Goal: Check status: Check status

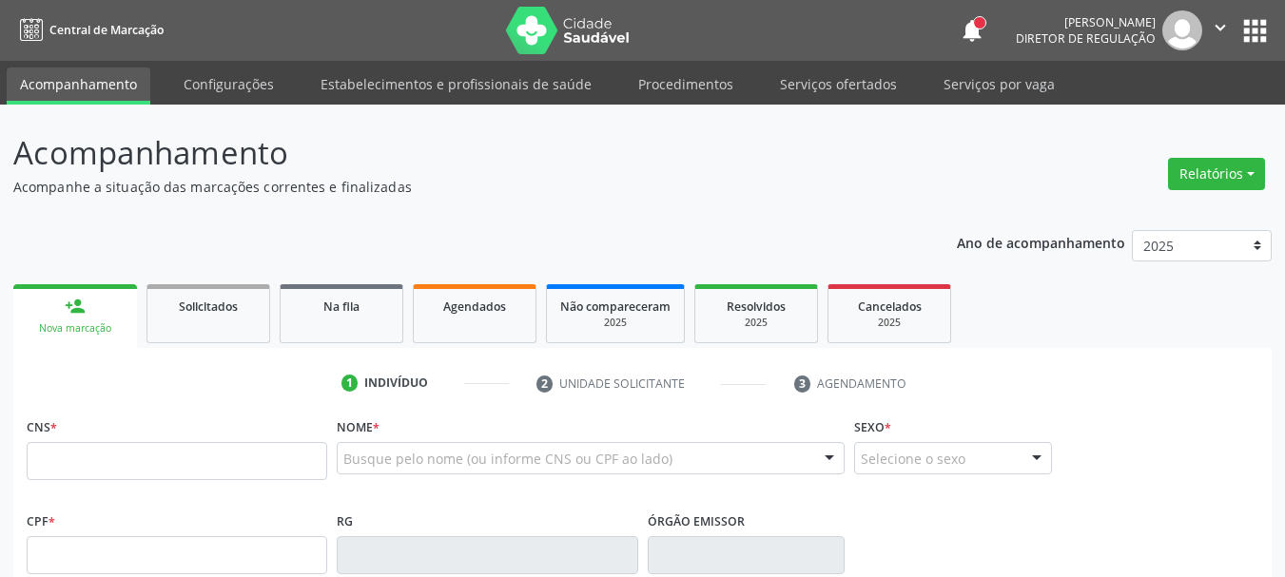
scroll to position [285, 0]
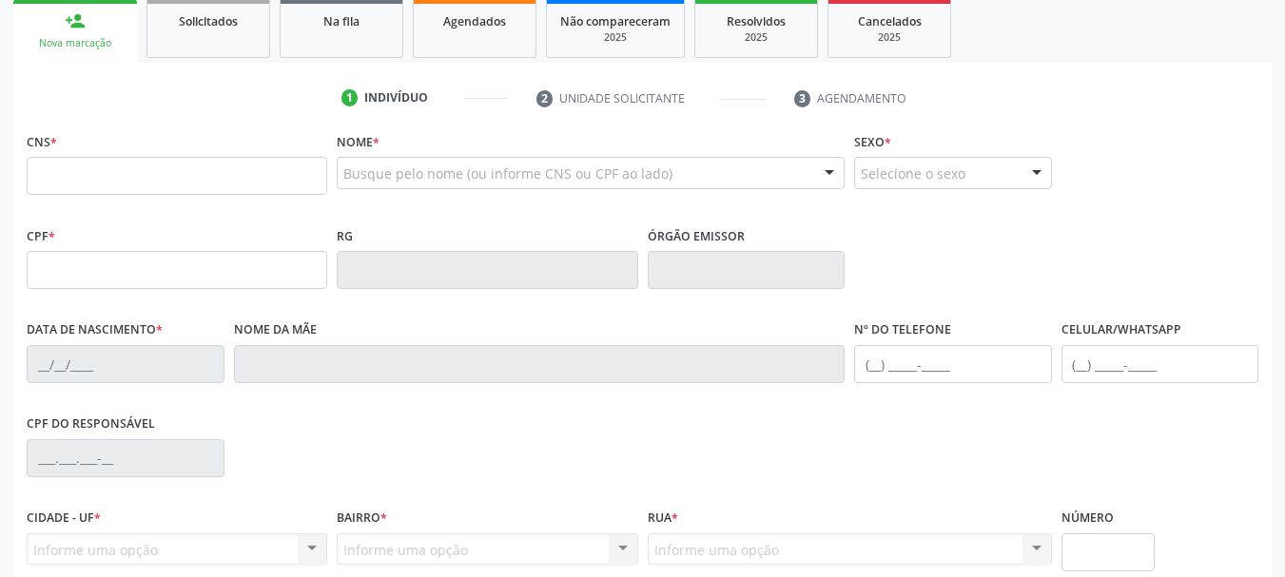
click at [486, 128] on div "Nome * Busque pelo nome (ou informe CNS ou CPF ao lado) Nenhum resultado encont…" at bounding box center [591, 164] width 508 height 74
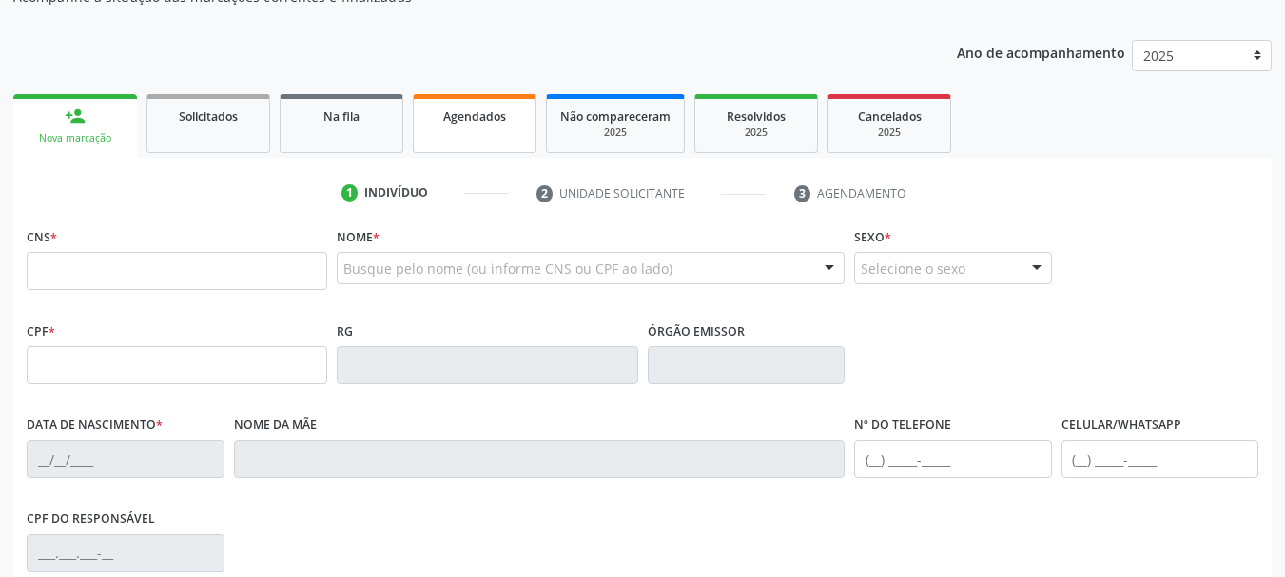
click at [523, 128] on link "Agendados" at bounding box center [475, 123] width 124 height 59
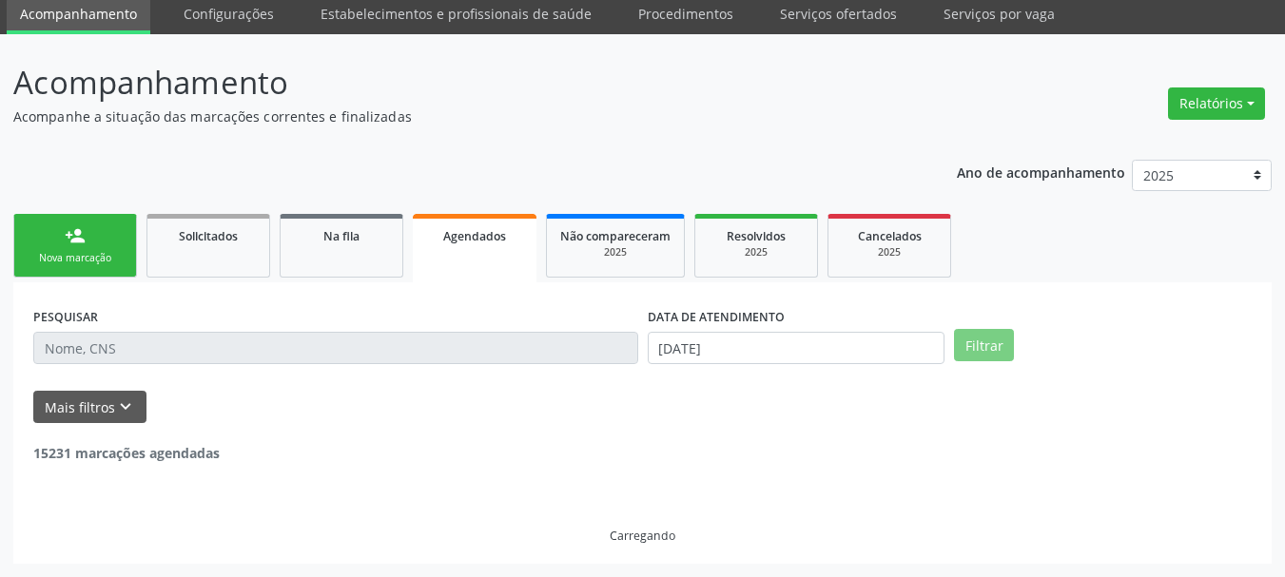
click at [509, 123] on p "Acompanhe a situação das marcações correntes e finalizadas" at bounding box center [453, 117] width 881 height 20
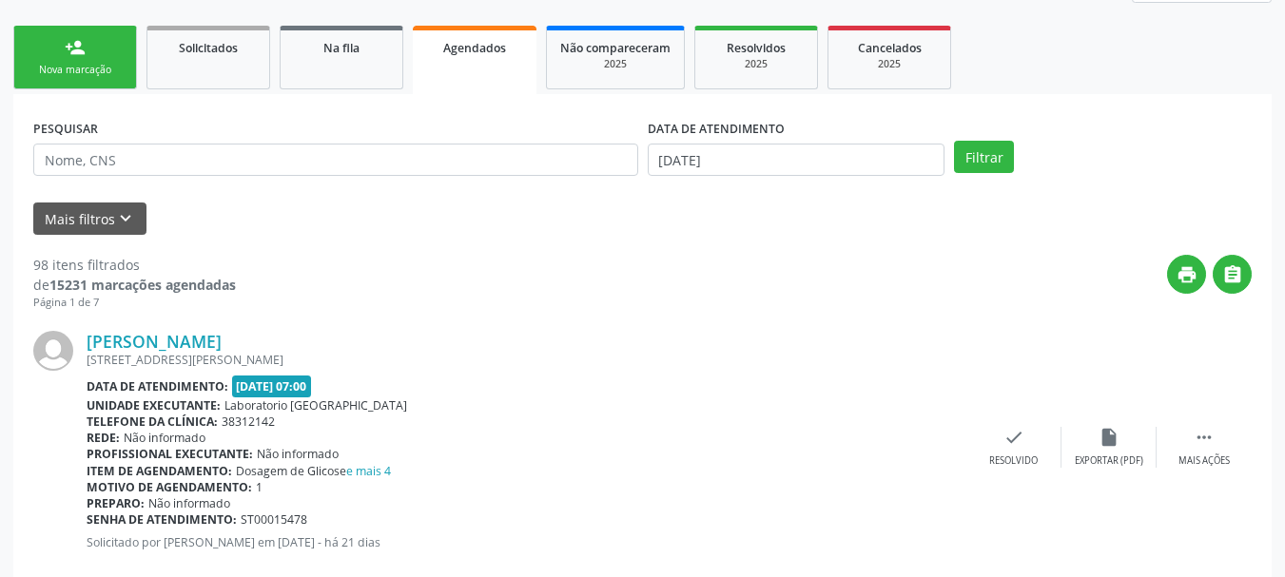
scroll to position [261, 0]
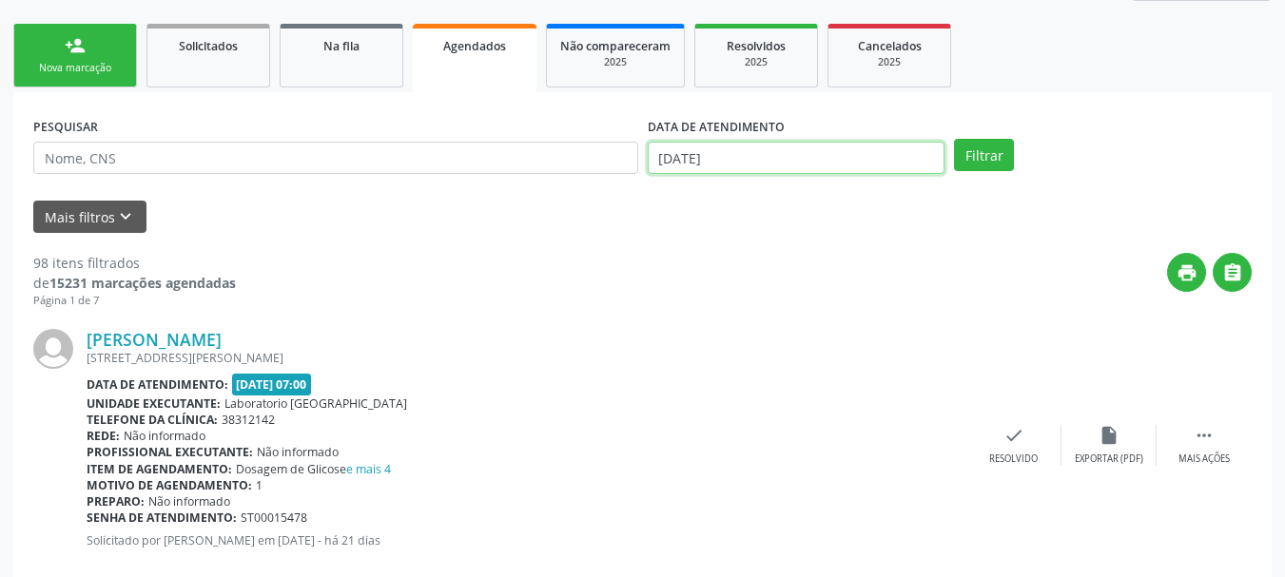
click at [844, 152] on input "[DATE]" at bounding box center [797, 158] width 298 height 32
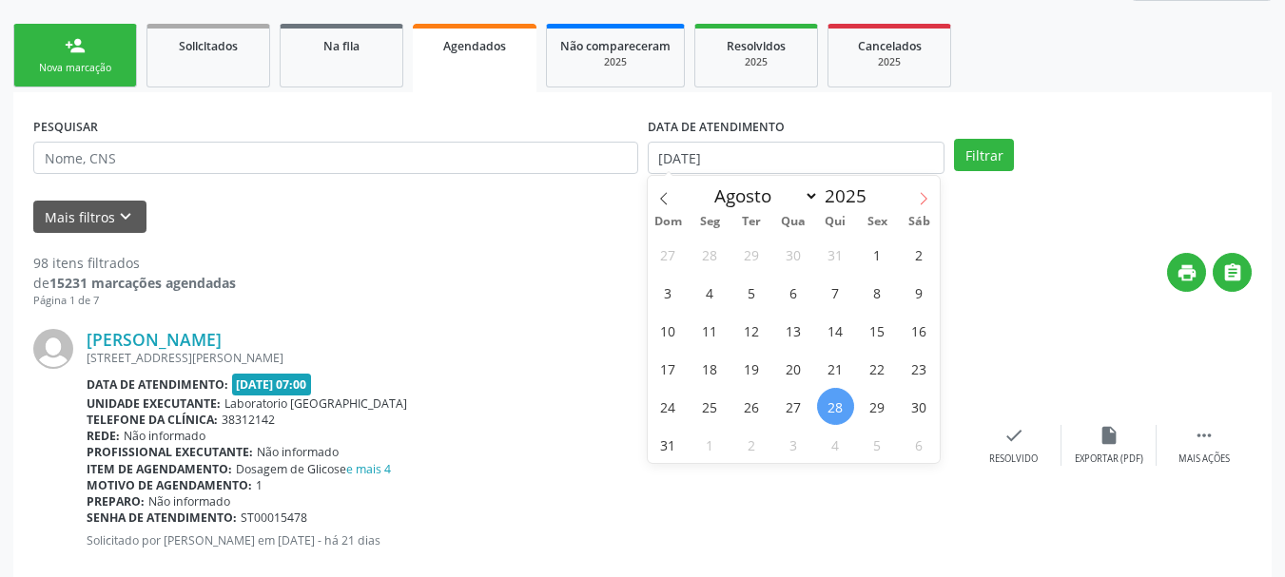
click at [918, 199] on icon at bounding box center [923, 198] width 13 height 13
select select "8"
click at [715, 292] on span "8" at bounding box center [709, 292] width 37 height 37
type input "[DATE]"
click at [715, 292] on span "8" at bounding box center [709, 292] width 37 height 37
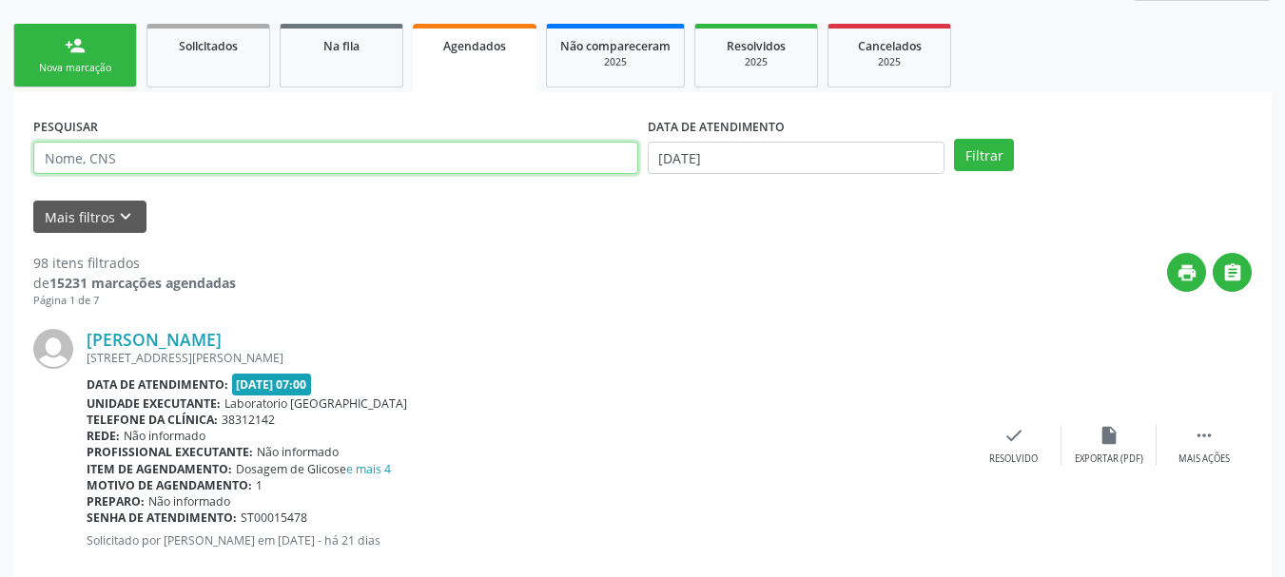
click at [155, 165] on input "text" at bounding box center [335, 158] width 605 height 32
type input "r"
type input "[PERSON_NAME]"
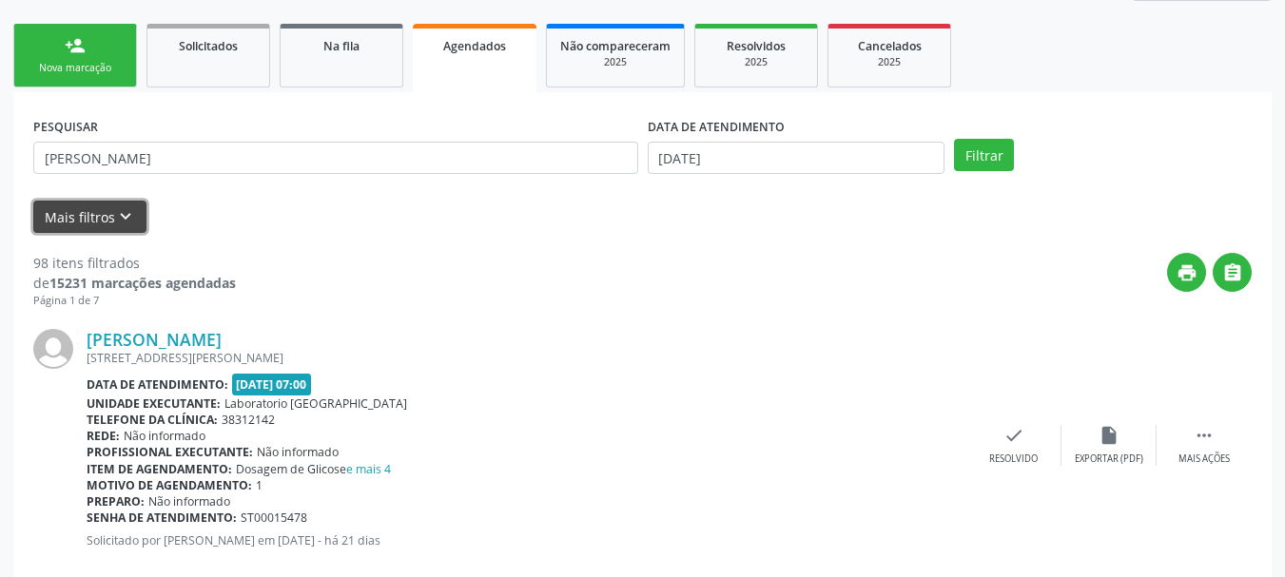
click at [132, 219] on icon "keyboard_arrow_down" at bounding box center [125, 216] width 21 height 21
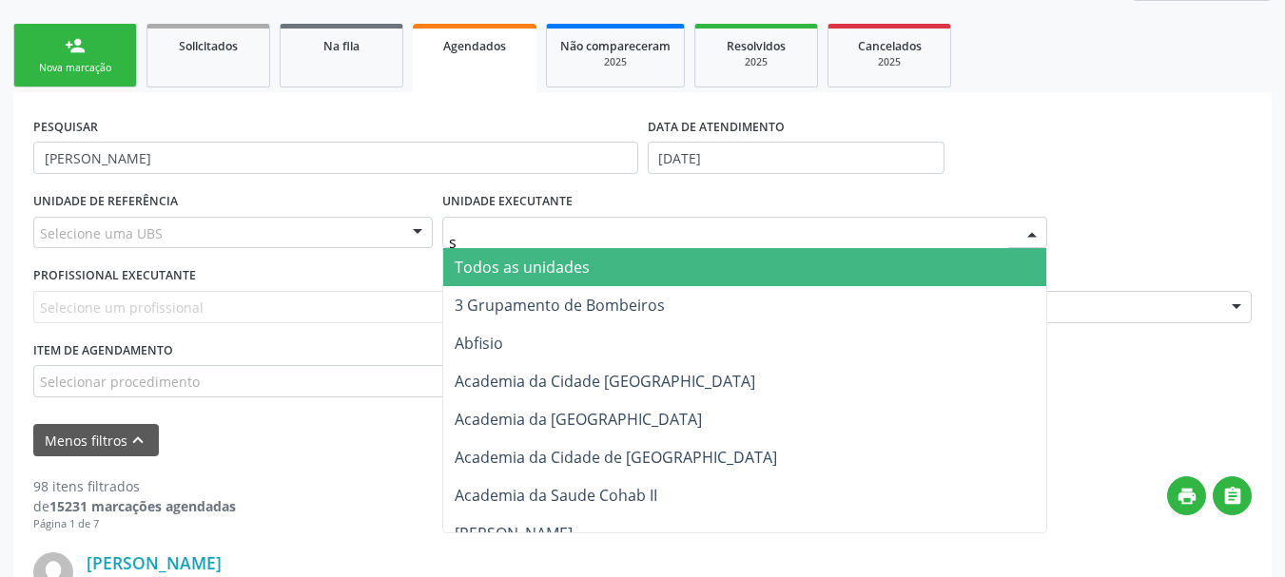
type input "s b"
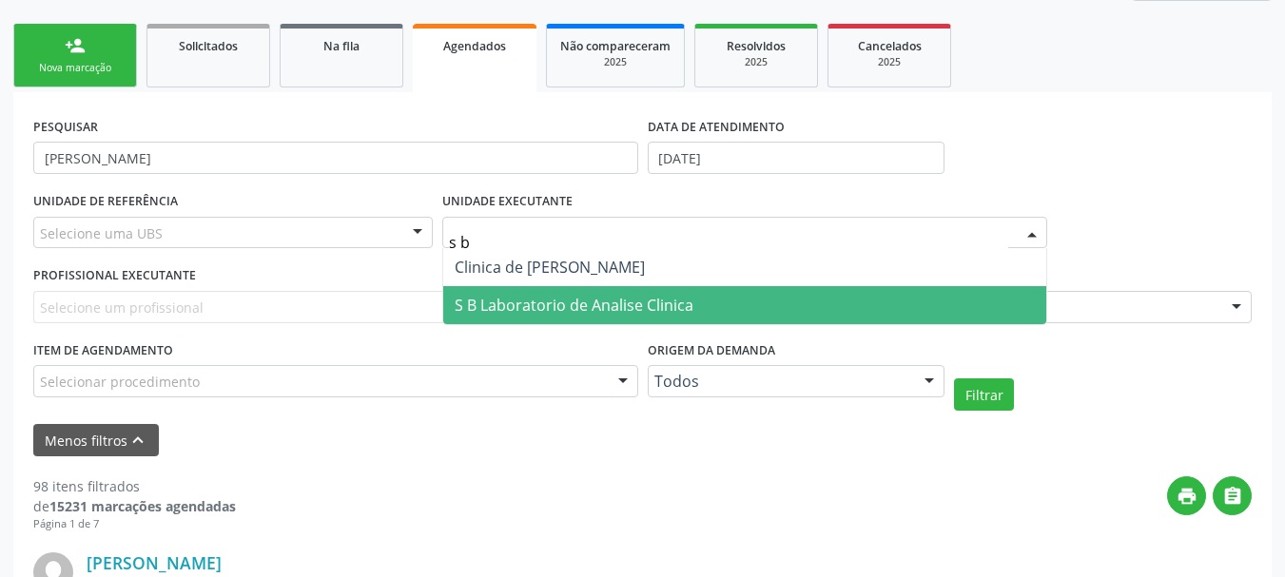
click at [680, 312] on span "S B Laboratorio de Analise Clinica" at bounding box center [574, 305] width 239 height 21
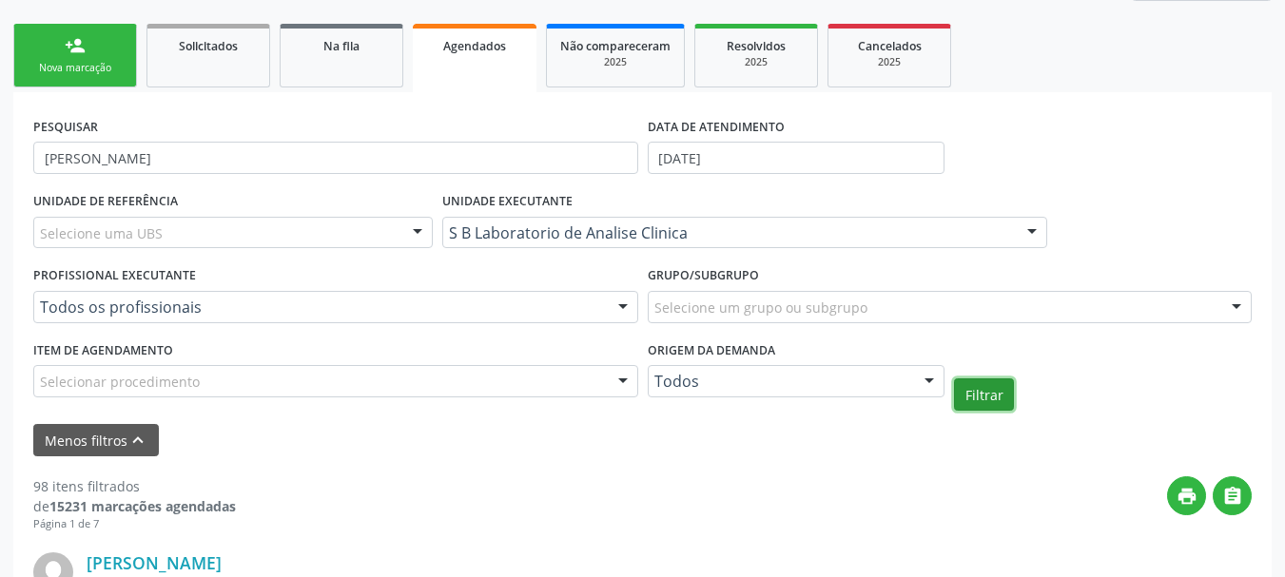
click at [969, 400] on button "Filtrar" at bounding box center [984, 395] width 60 height 32
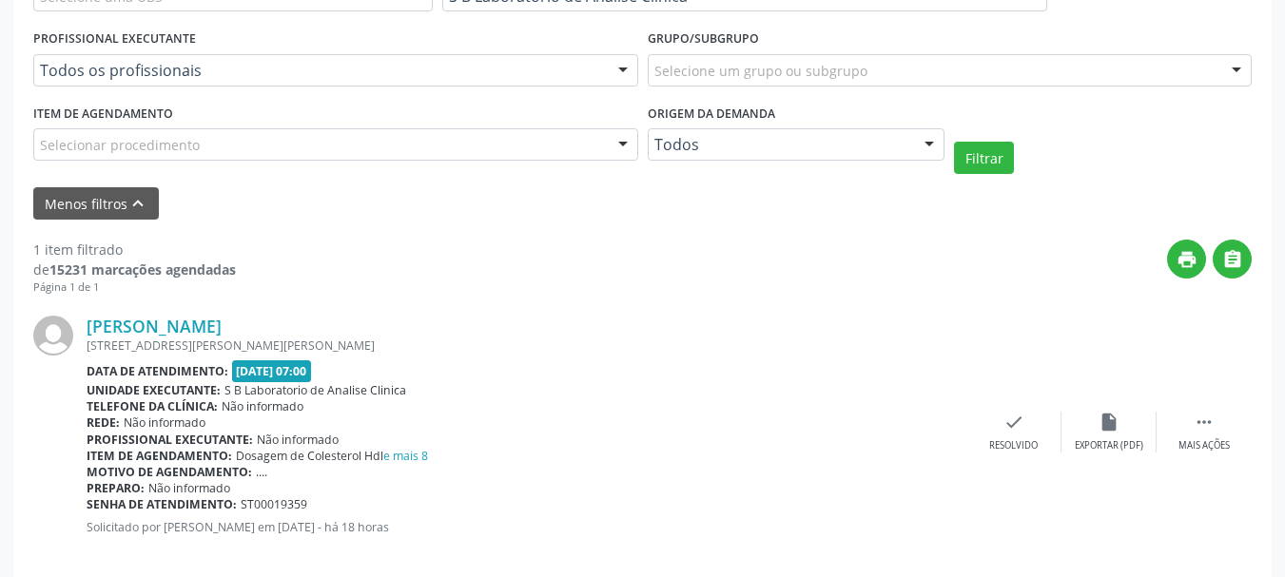
scroll to position [522, 0]
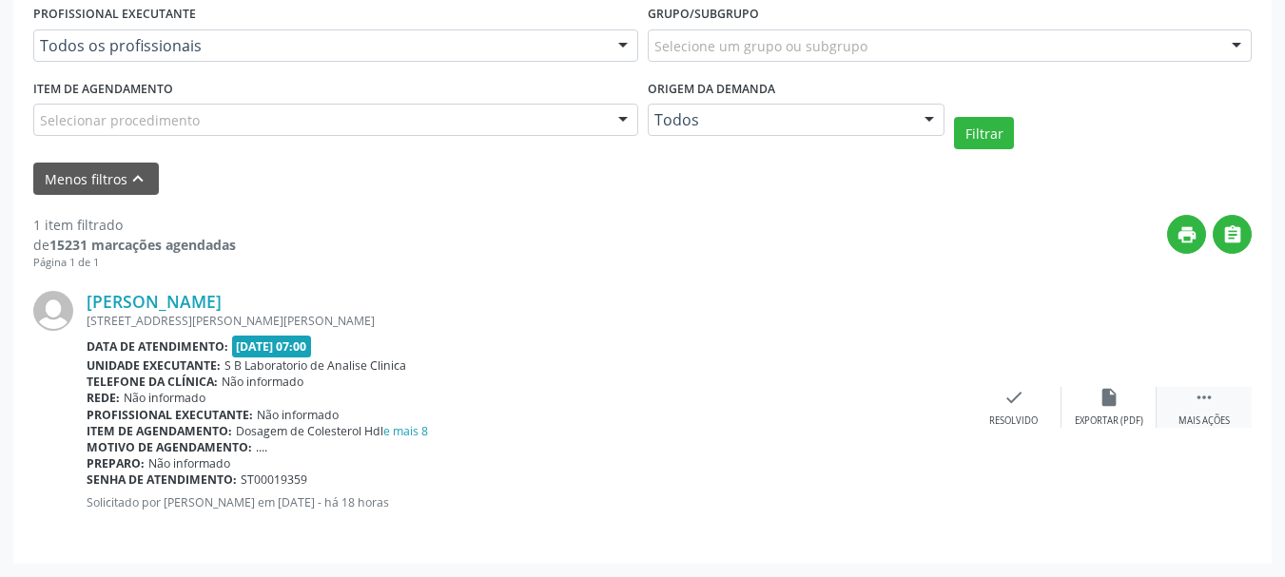
click at [1208, 397] on icon "" at bounding box center [1204, 397] width 21 height 21
click at [832, 403] on icon "print" at bounding box center [823, 397] width 21 height 21
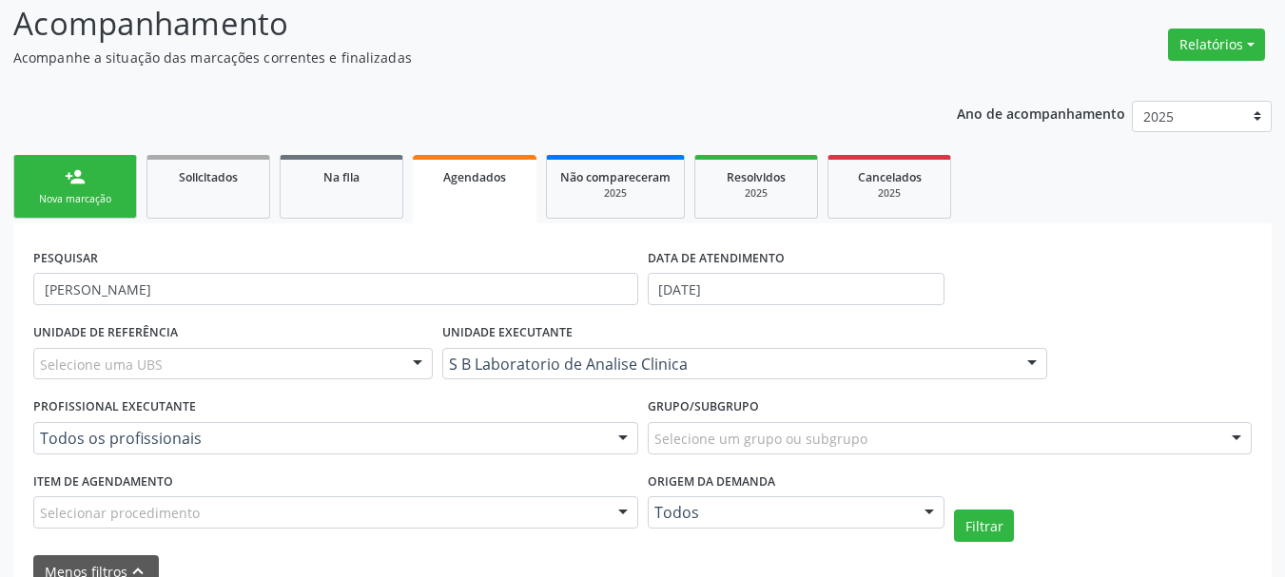
scroll to position [0, 0]
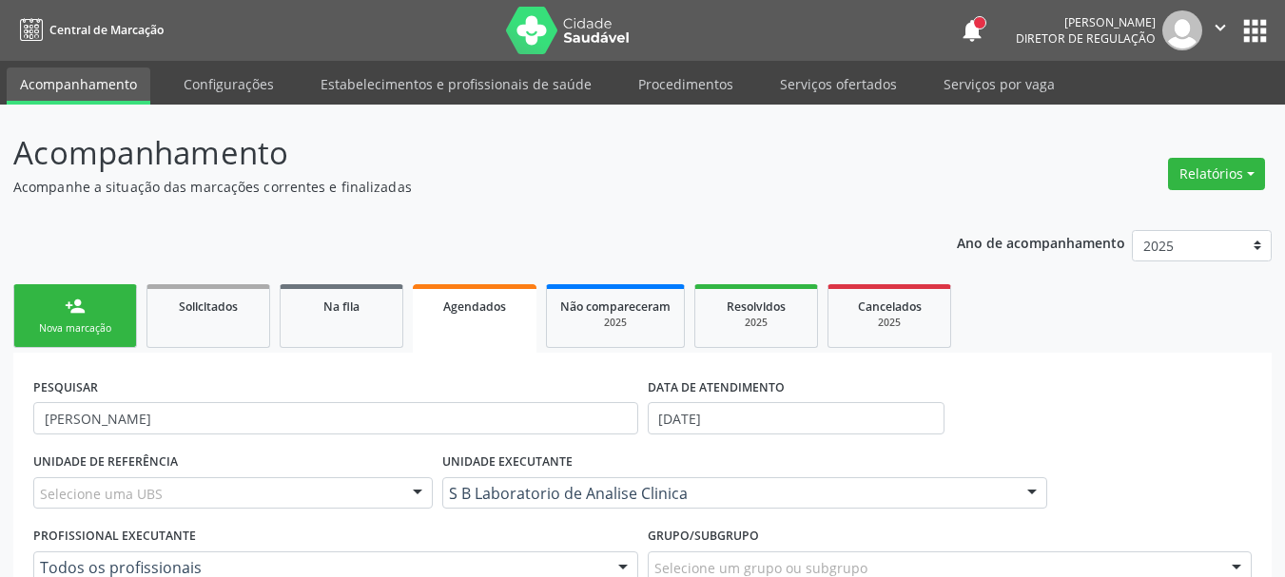
click at [1247, 24] on button "apps" at bounding box center [1254, 30] width 33 height 33
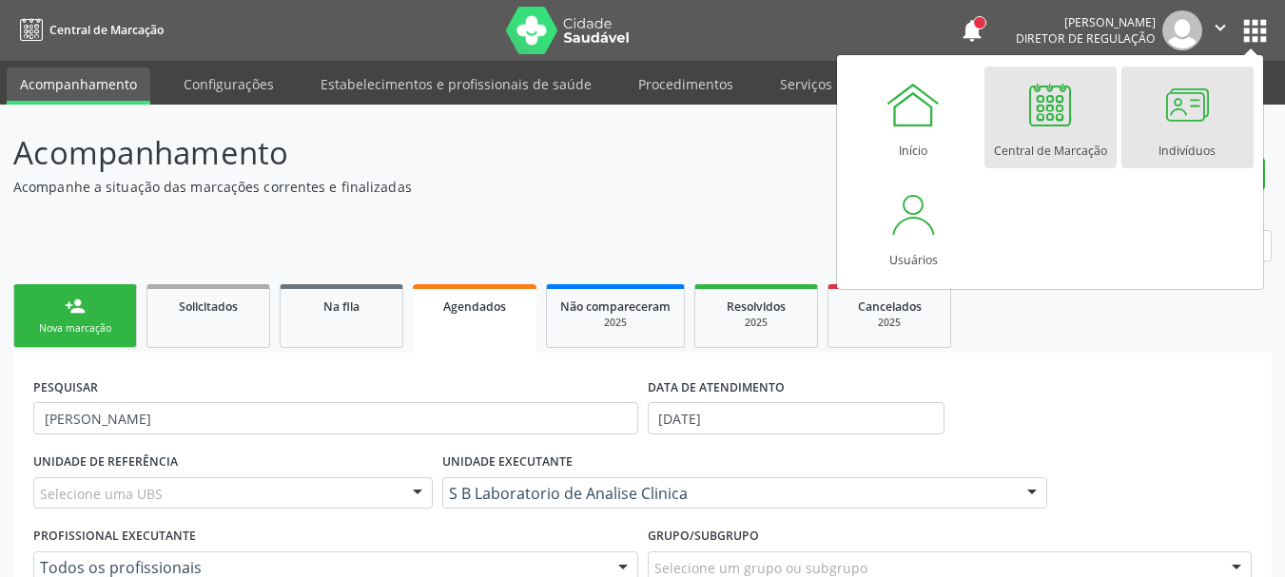
click at [1210, 118] on div at bounding box center [1186, 104] width 57 height 57
